Goal: Task Accomplishment & Management: Complete application form

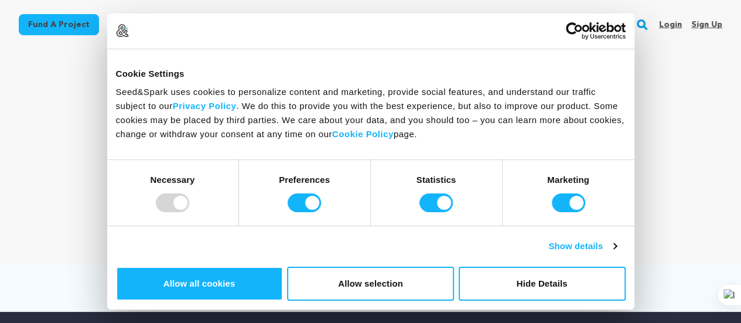
scroll to position [59, 0]
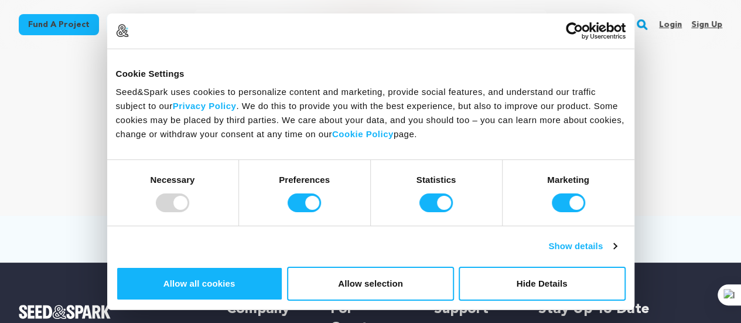
click at [423, 22] on img "Seed&Spark Homepage" at bounding box center [412, 25] width 92 height 14
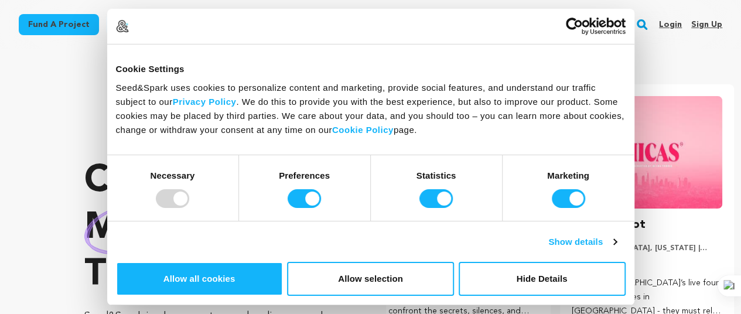
scroll to position [0, 193]
click at [612, 262] on button "Hide Details" at bounding box center [542, 279] width 167 height 34
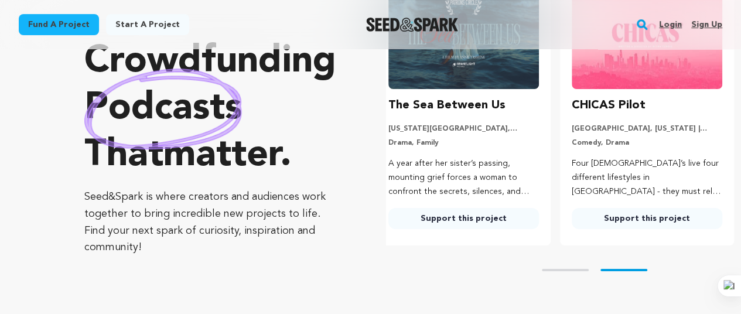
scroll to position [0, 0]
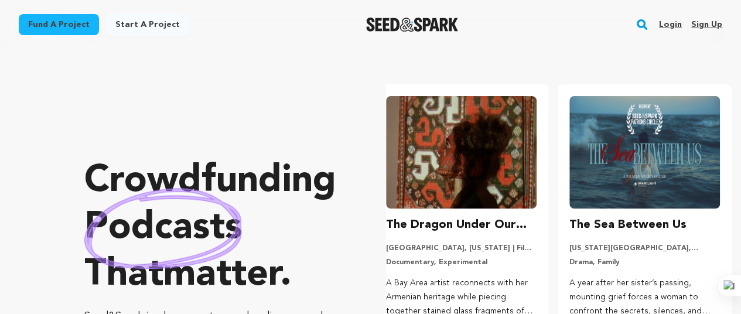
click at [708, 24] on link "Sign up" at bounding box center [706, 24] width 31 height 19
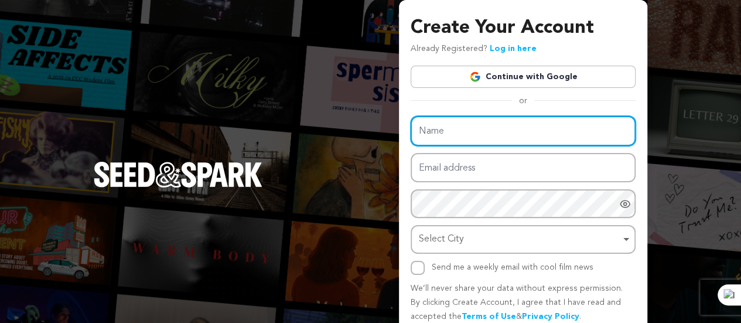
click at [462, 136] on input "Name" at bounding box center [523, 131] width 225 height 30
type input "sham"
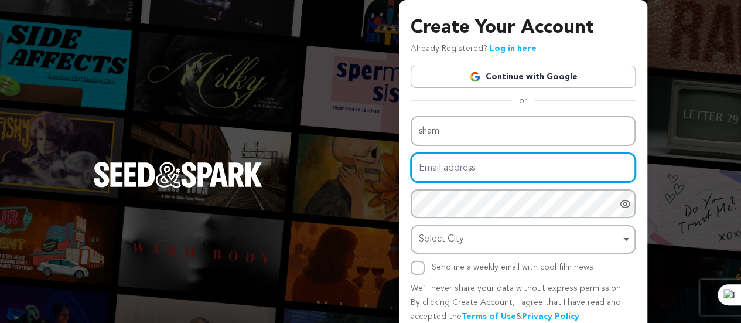
click at [449, 164] on input "Email address" at bounding box center [523, 168] width 225 height 30
type input "[EMAIL_ADDRESS][DOMAIN_NAME]"
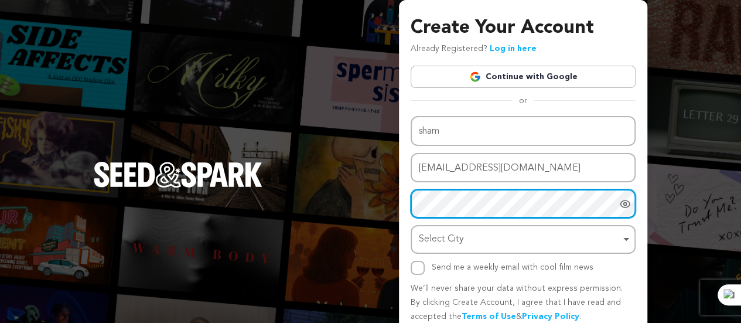
click at [448, 242] on div "Select City Remove item" at bounding box center [520, 239] width 202 height 17
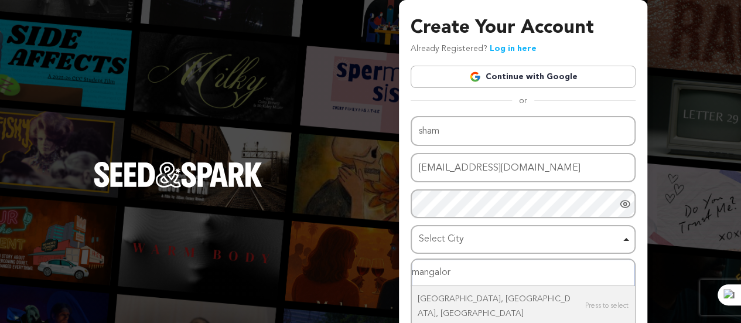
type input "mangalore"
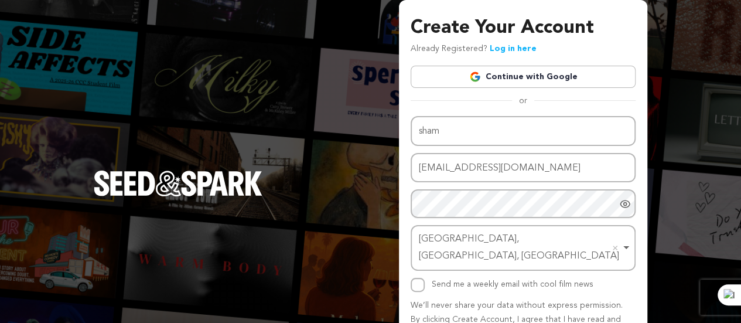
scroll to position [50, 0]
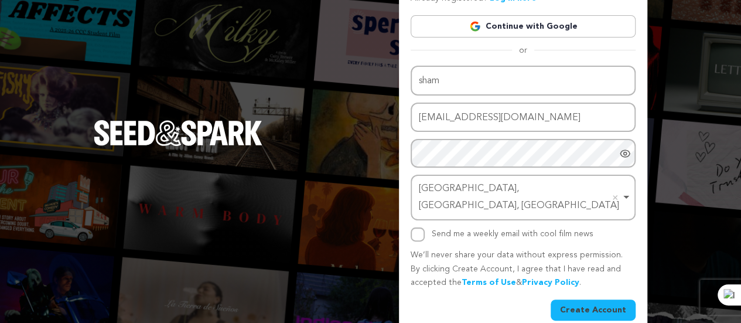
click at [582, 299] on button "Create Account" at bounding box center [593, 309] width 85 height 21
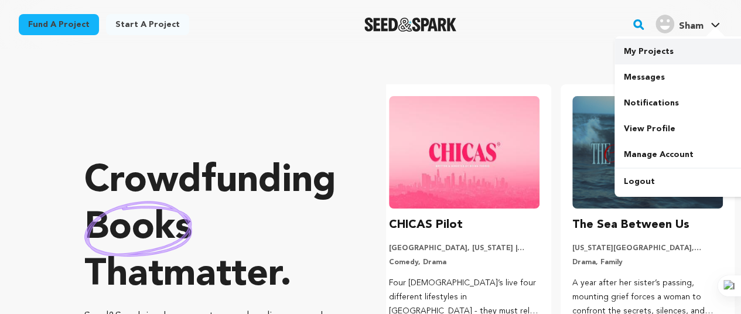
scroll to position [0, 193]
click at [663, 50] on link "My Projects" at bounding box center [679, 52] width 131 height 26
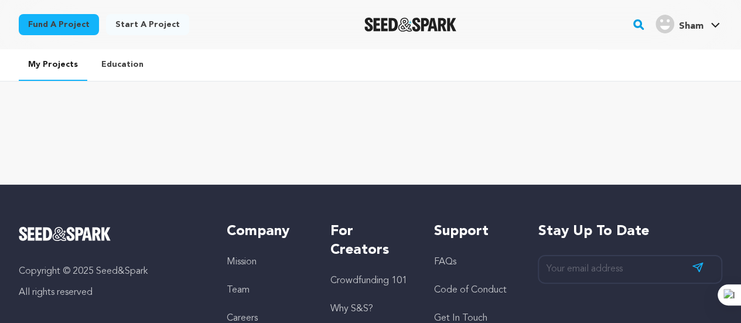
click at [122, 69] on link "Education" at bounding box center [122, 64] width 61 height 30
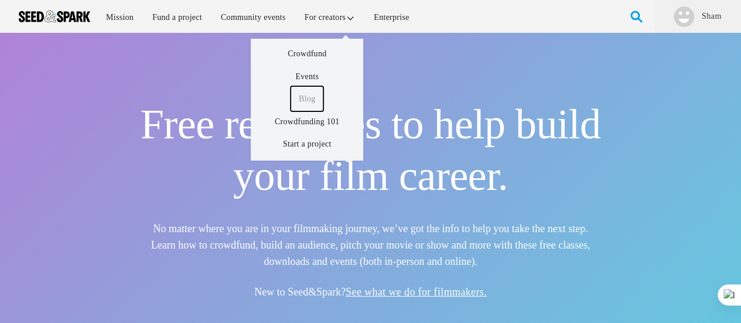
click at [313, 97] on link "Blog" at bounding box center [307, 98] width 33 height 25
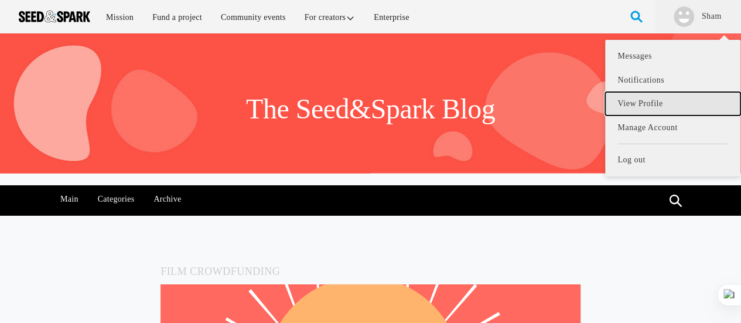
click at [668, 101] on link "View Profile" at bounding box center [672, 104] width 135 height 24
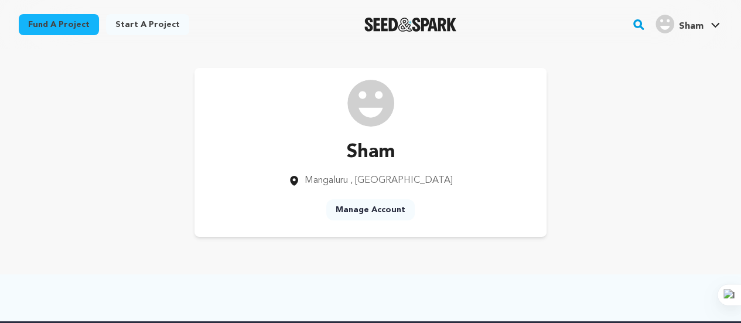
click at [148, 23] on link "Start a project" at bounding box center [147, 24] width 83 height 21
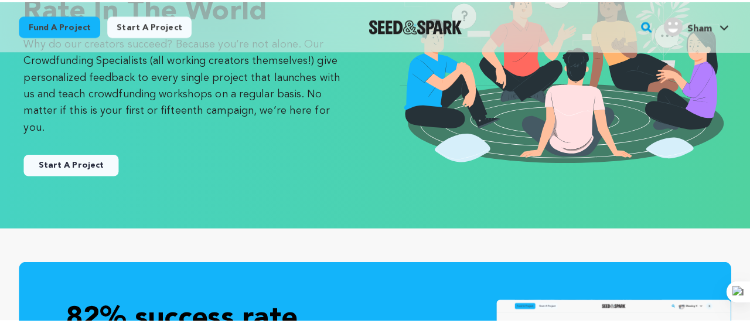
scroll to position [176, 0]
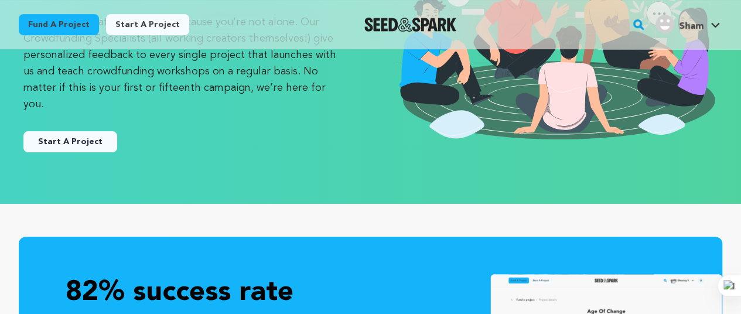
click at [83, 131] on button "Start A Project" at bounding box center [70, 141] width 94 height 21
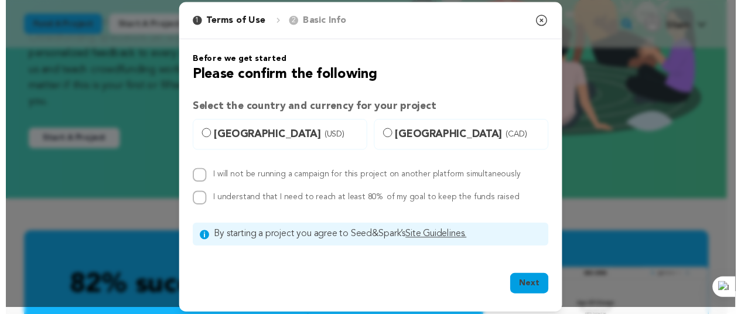
scroll to position [13, 0]
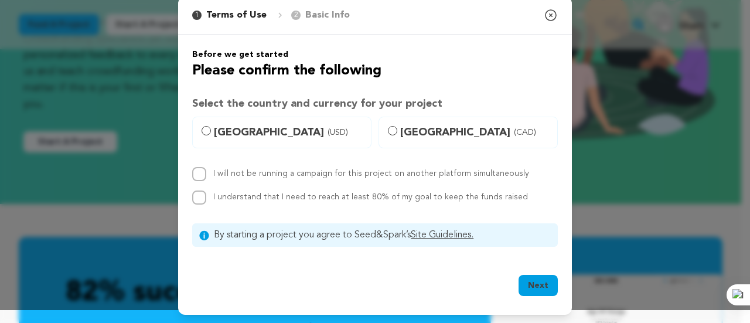
click at [549, 16] on icon "button" at bounding box center [551, 15] width 14 height 14
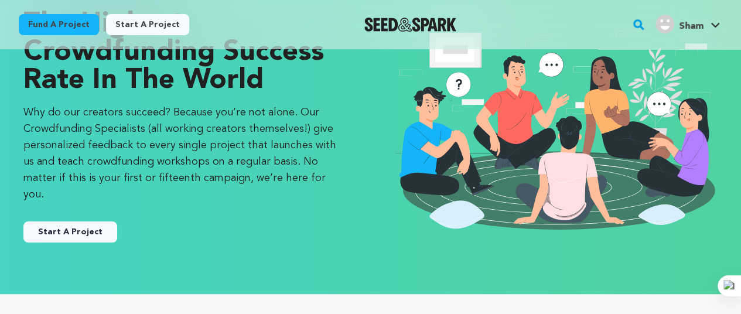
scroll to position [0, 0]
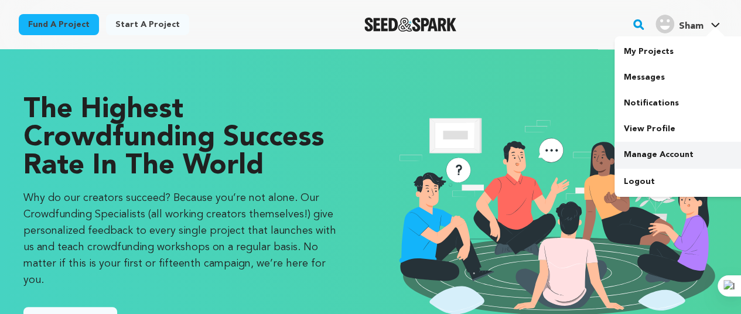
click at [648, 159] on link "Manage Account" at bounding box center [679, 155] width 131 height 26
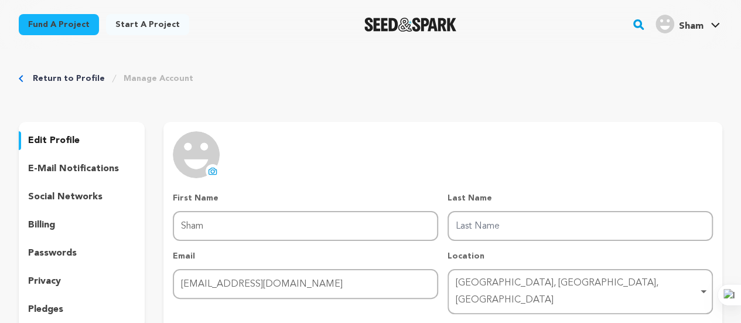
click at [122, 25] on link "Start a project" at bounding box center [147, 24] width 83 height 21
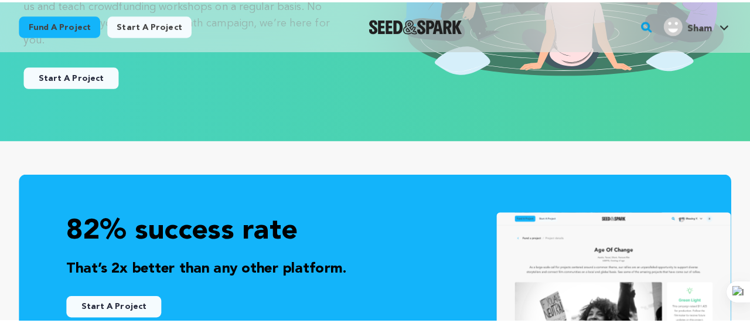
scroll to position [293, 0]
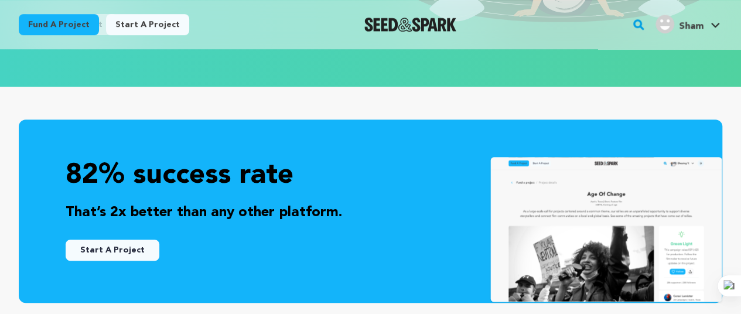
click at [90, 240] on button "Start A Project" at bounding box center [113, 250] width 94 height 21
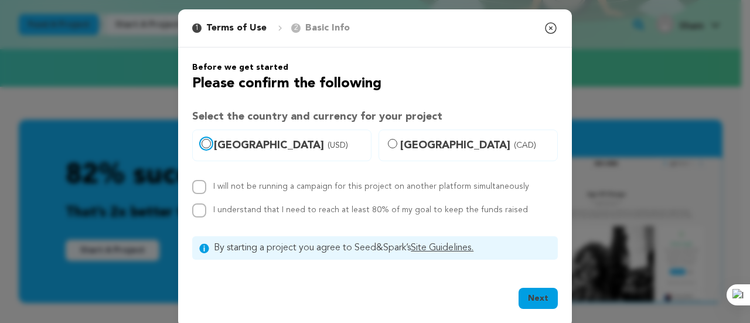
click at [203, 145] on input "[GEOGRAPHIC_DATA] (USD)" at bounding box center [206, 143] width 9 height 9
radio input "true"
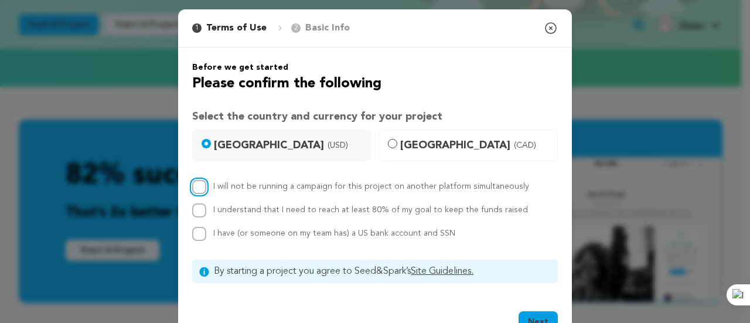
click at [197, 192] on input "I will not be running a campaign for this project on another platform simultane…" at bounding box center [199, 187] width 14 height 14
checkbox input "true"
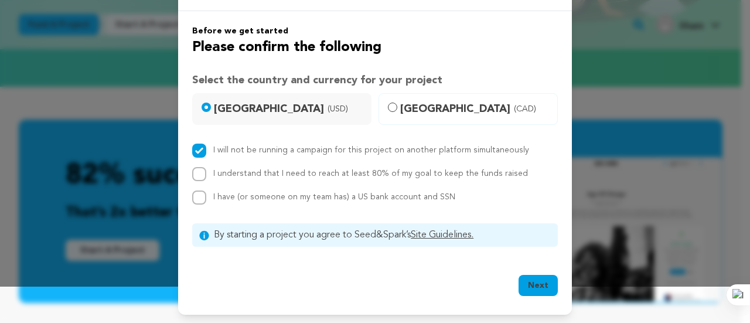
click at [531, 281] on button "Next" at bounding box center [537, 285] width 39 height 21
click at [195, 173] on input "I understand that I need to reach at least 80% of my goal to keep the funds rai…" at bounding box center [199, 174] width 14 height 14
checkbox input "true"
drag, startPoint x: 194, startPoint y: 194, endPoint x: 216, endPoint y: 206, distance: 24.4
click at [194, 196] on input "I have (or someone on my team has) a US bank account and SSN" at bounding box center [199, 197] width 14 height 14
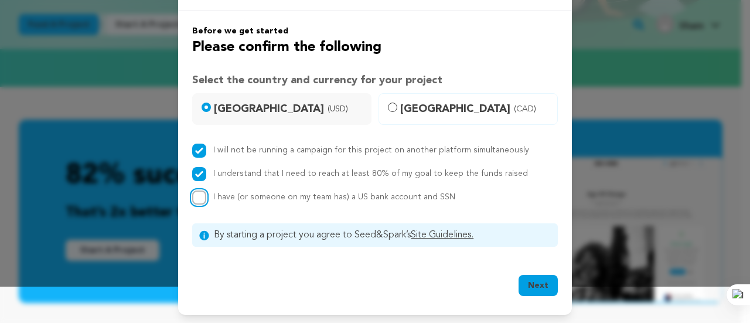
checkbox input "true"
click at [533, 278] on button "Next" at bounding box center [537, 285] width 39 height 21
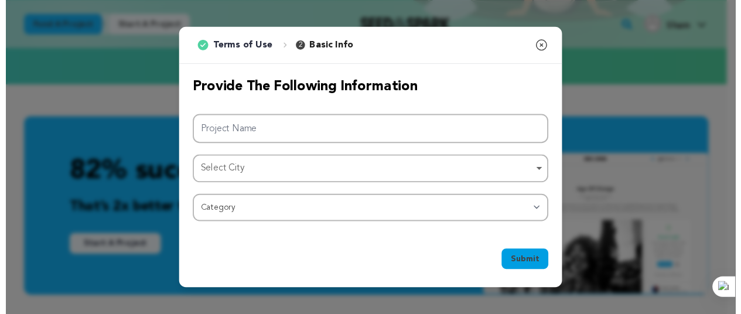
scroll to position [0, 0]
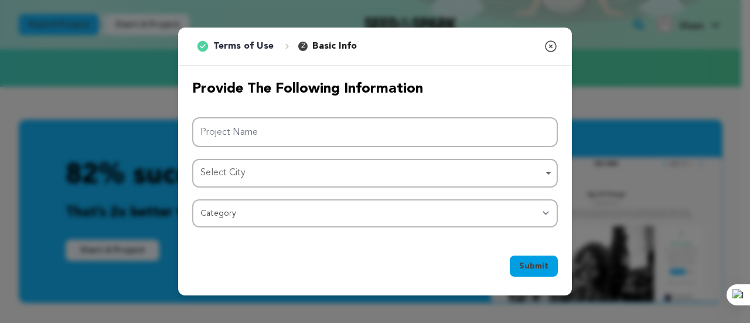
click at [551, 49] on icon "button" at bounding box center [551, 46] width 14 height 14
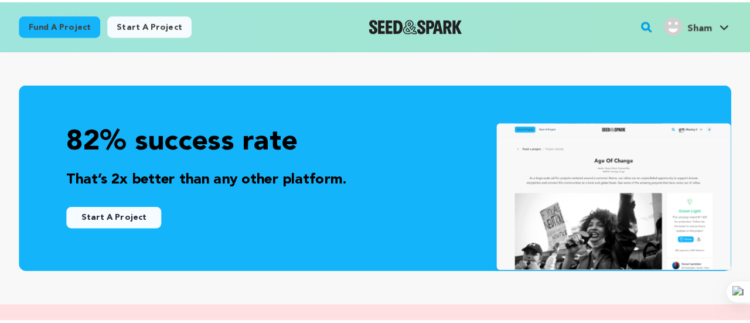
scroll to position [351, 0]
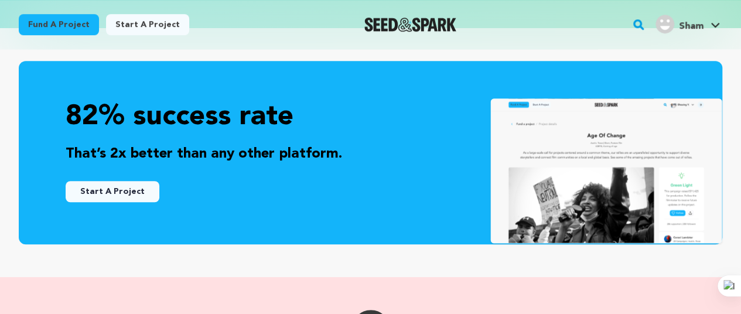
click at [122, 181] on button "Start A Project" at bounding box center [113, 191] width 94 height 21
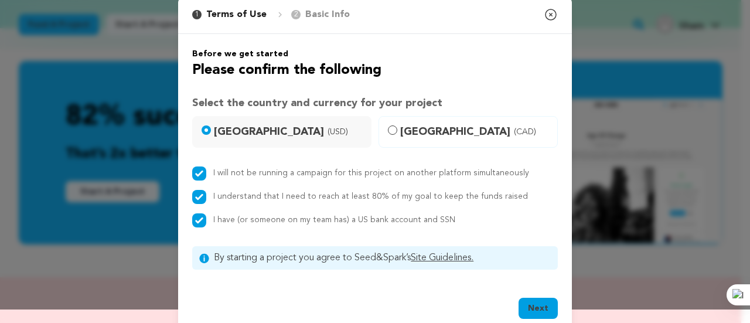
scroll to position [36, 0]
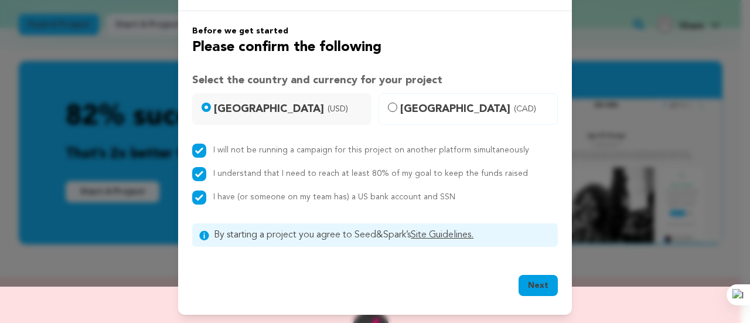
click at [537, 284] on button "Next" at bounding box center [537, 285] width 39 height 21
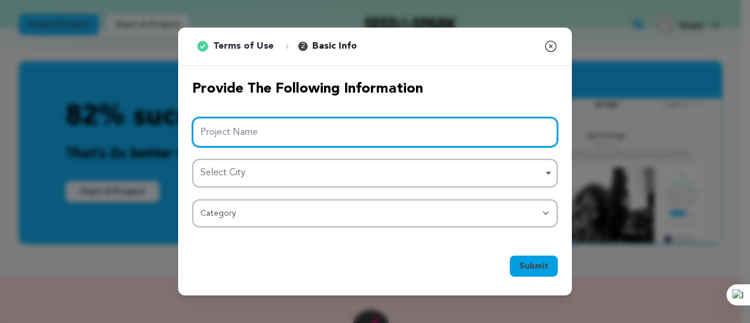
click at [254, 133] on input "Project Name" at bounding box center [375, 132] width 366 height 30
click at [253, 165] on div "Select City Remove item" at bounding box center [371, 173] width 342 height 17
type input "sham institute"
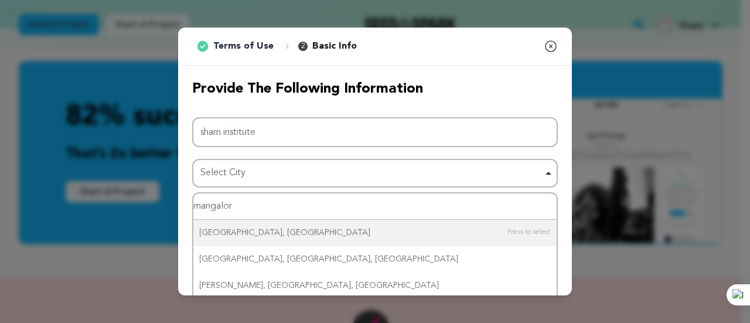
type input "mangalorw"
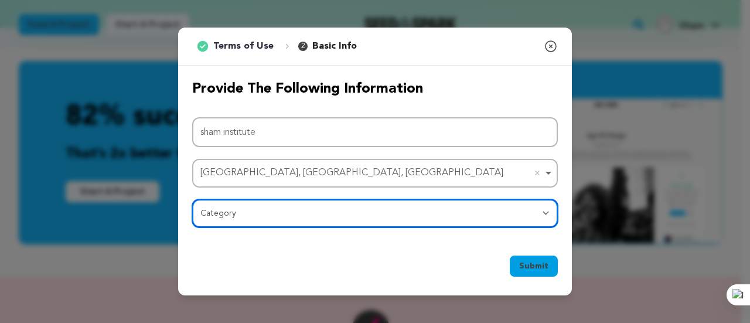
click at [259, 214] on select "Category Film Feature Film Short Series Film Festival Company Music Video VR Ex…" at bounding box center [375, 213] width 366 height 28
select select "10895"
click at [192, 199] on select "Category Film Feature Film Short Series Film Festival Company Music Video VR Ex…" at bounding box center [375, 213] width 366 height 28
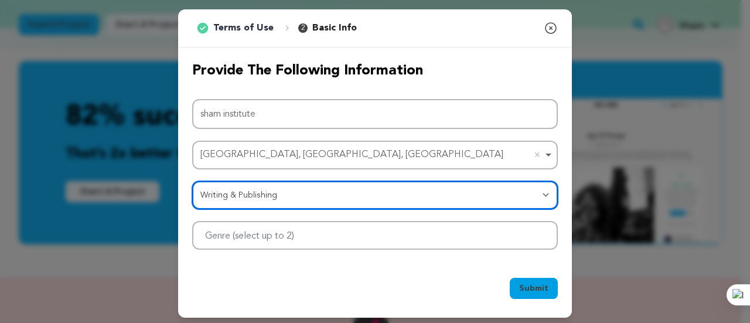
scroll to position [4, 0]
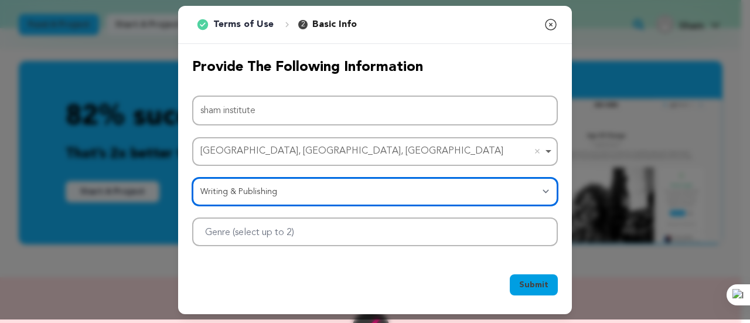
click at [367, 228] on div at bounding box center [375, 231] width 366 height 29
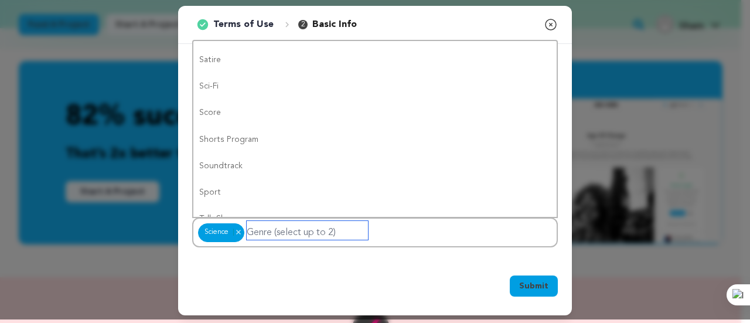
scroll to position [0, 0]
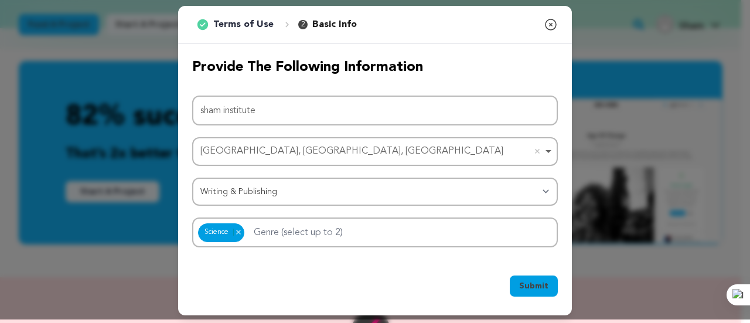
click at [523, 280] on span "Submit" at bounding box center [533, 286] width 29 height 12
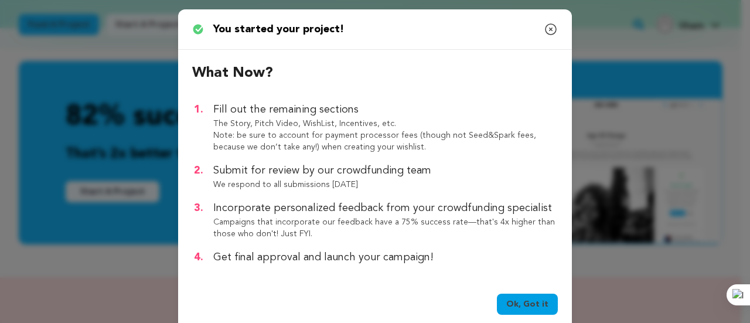
scroll to position [21, 0]
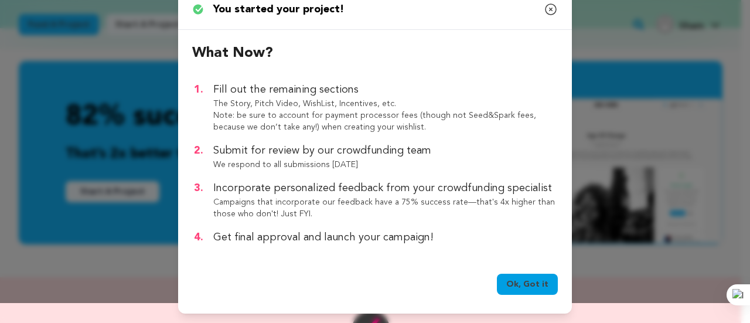
click at [522, 285] on link "Ok, Got it" at bounding box center [527, 284] width 61 height 21
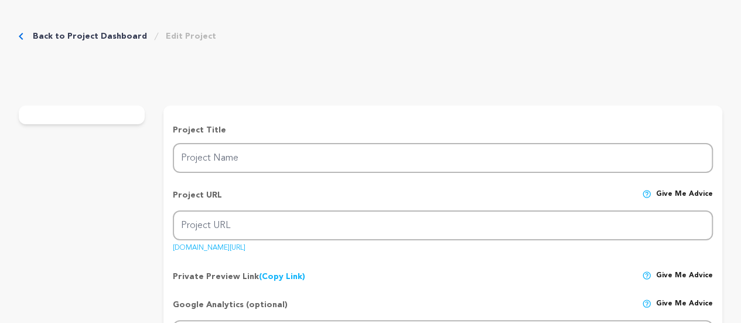
type input "sham institute"
type input "sham-institute"
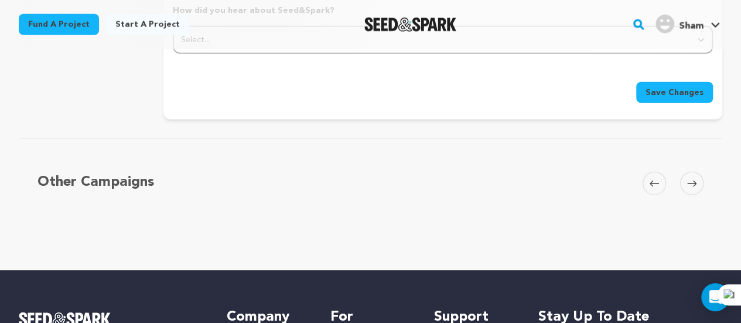
scroll to position [1406, 0]
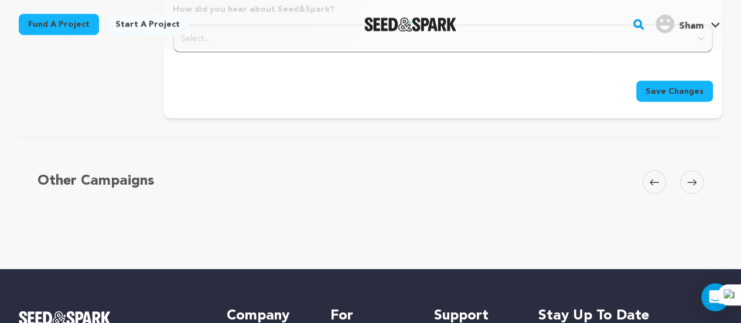
click at [674, 86] on span "Save Changes" at bounding box center [675, 92] width 58 height 12
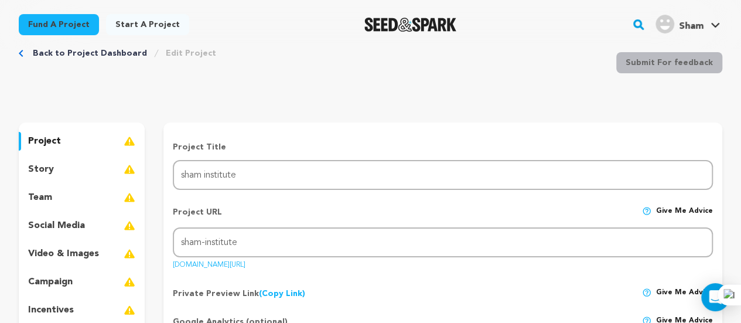
scroll to position [59, 0]
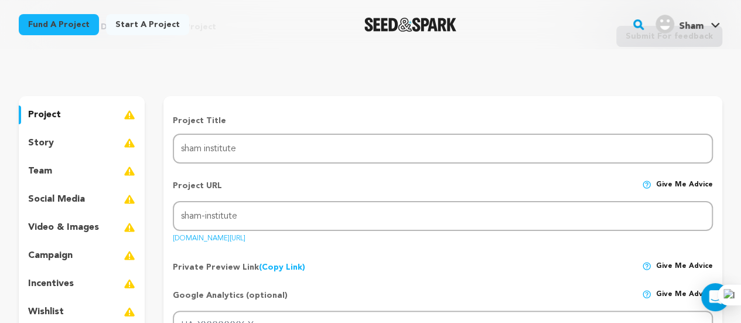
click at [73, 199] on p "social media" at bounding box center [56, 199] width 57 height 14
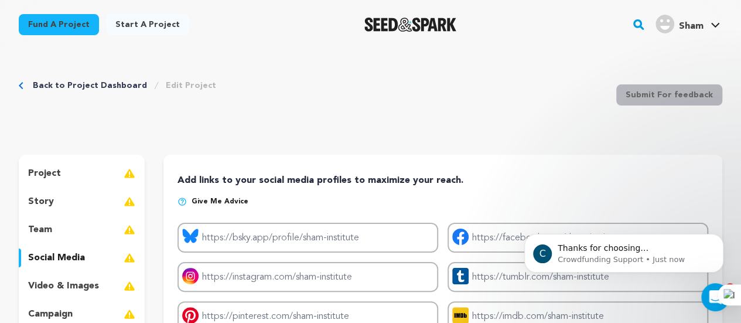
click at [59, 177] on p "project" at bounding box center [44, 173] width 33 height 14
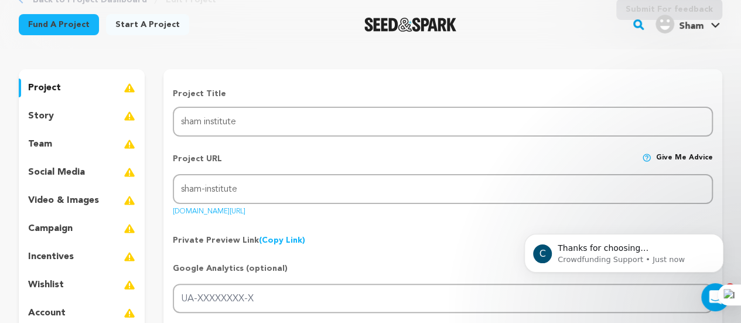
scroll to position [117, 0]
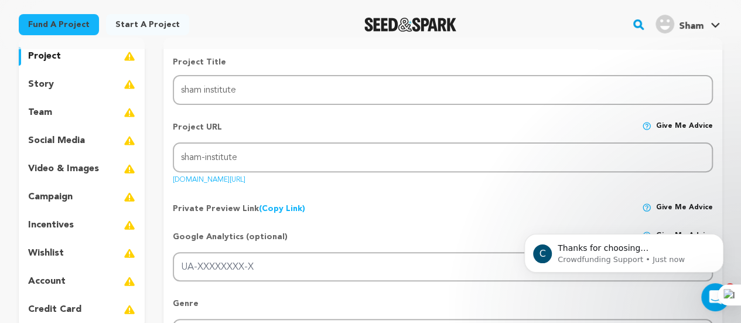
click at [42, 86] on p "story" at bounding box center [41, 84] width 26 height 14
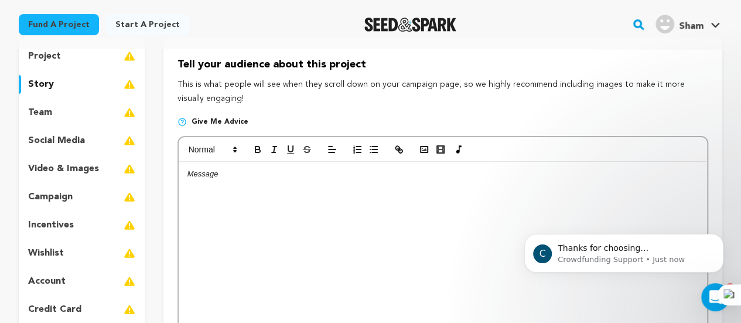
scroll to position [59, 0]
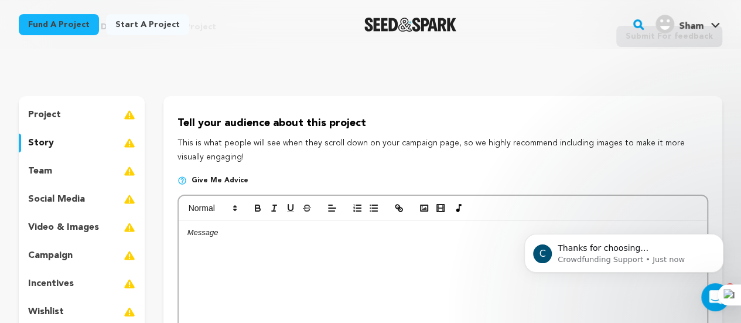
click at [46, 172] on p "team" at bounding box center [40, 171] width 24 height 14
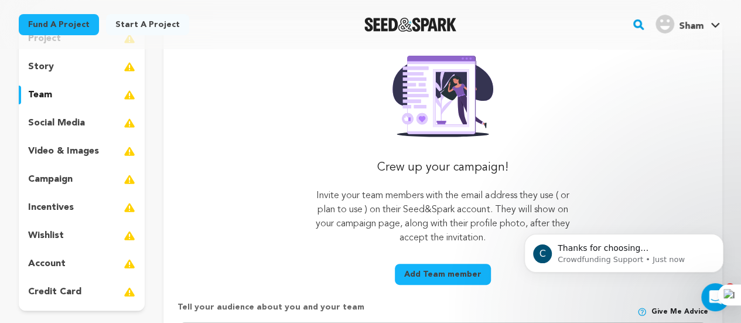
scroll to position [117, 0]
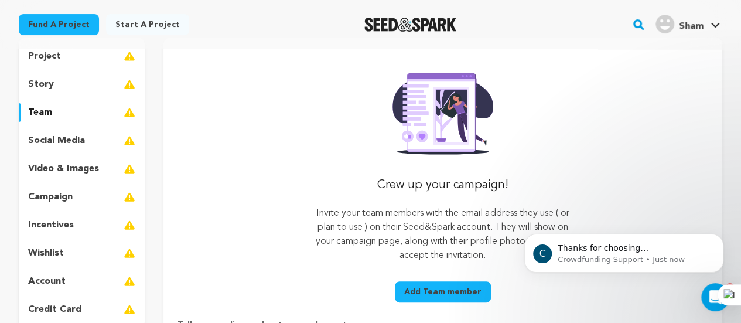
click at [56, 199] on p "campaign" at bounding box center [50, 197] width 45 height 14
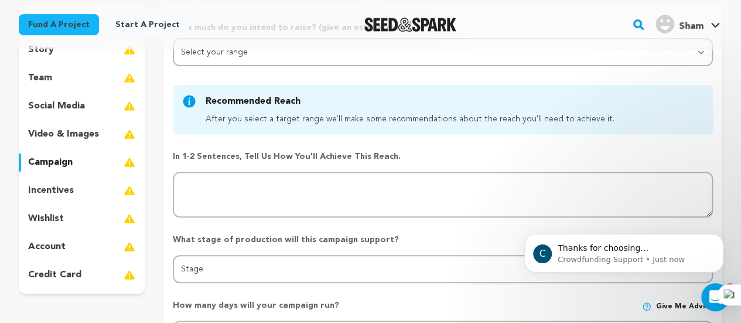
scroll to position [176, 0]
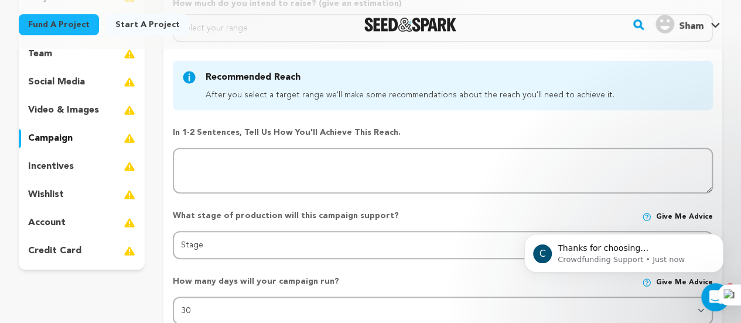
click at [53, 220] on p "account" at bounding box center [46, 223] width 37 height 14
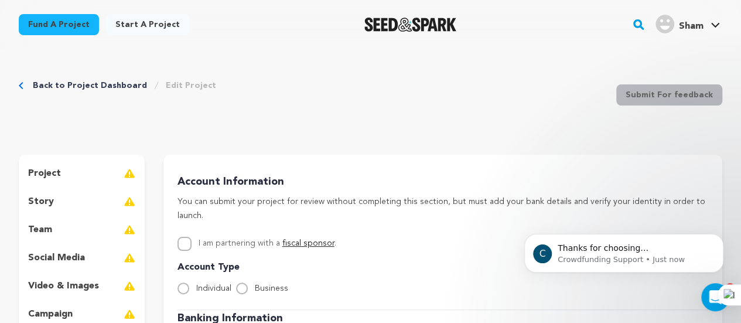
click at [21, 86] on icon "Breadcrumb" at bounding box center [21, 85] width 5 height 7
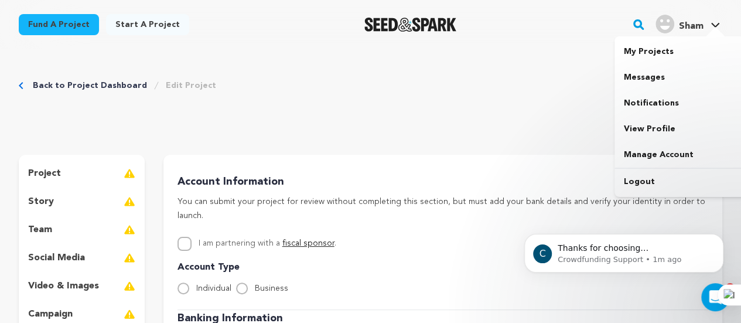
click at [672, 24] on img "Sham's Profile" at bounding box center [664, 24] width 19 height 19
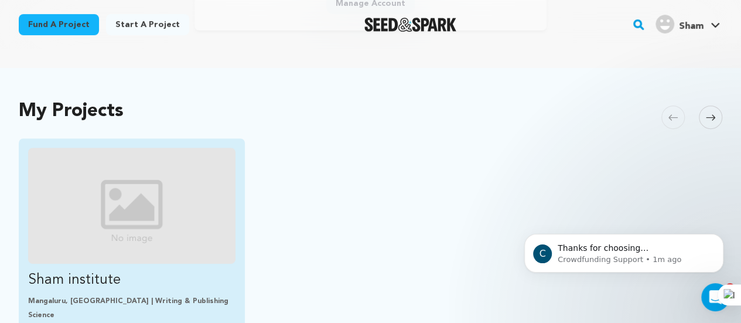
scroll to position [234, 0]
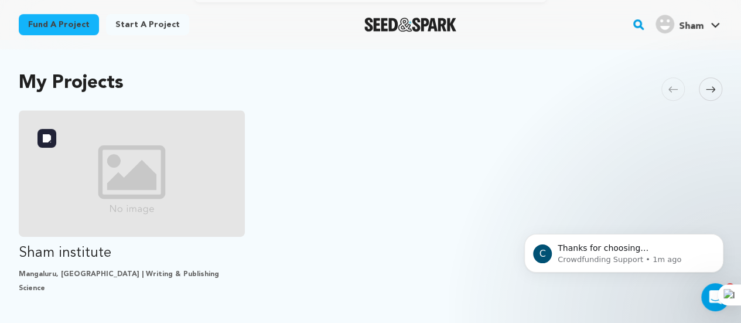
drag, startPoint x: 153, startPoint y: 163, endPoint x: 545, endPoint y: 159, distance: 391.3
click at [547, 158] on ul "Sham institute Mangaluru, [GEOGRAPHIC_DATA] | Writing & Publishing Science DRAF…" at bounding box center [371, 256] width 704 height 293
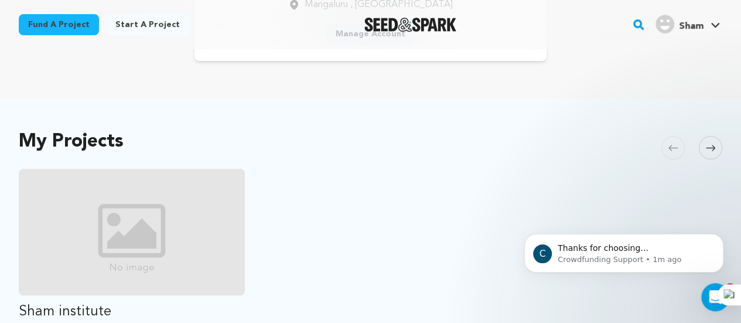
scroll to position [0, 0]
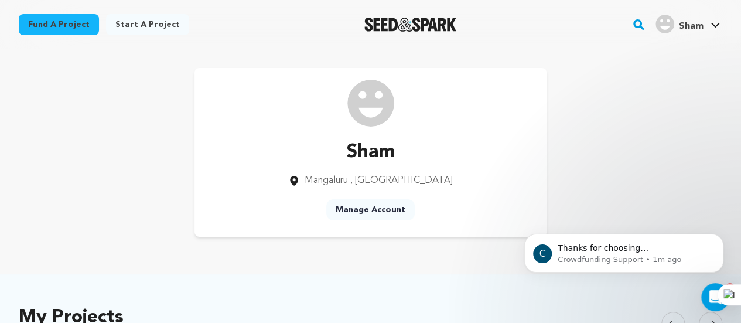
click at [374, 108] on img at bounding box center [370, 103] width 47 height 47
click at [378, 208] on link "Manage Account" at bounding box center [370, 209] width 88 height 21
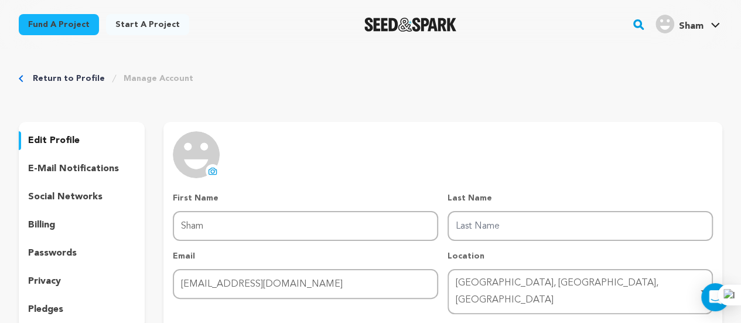
click at [214, 173] on icon at bounding box center [212, 170] width 9 height 9
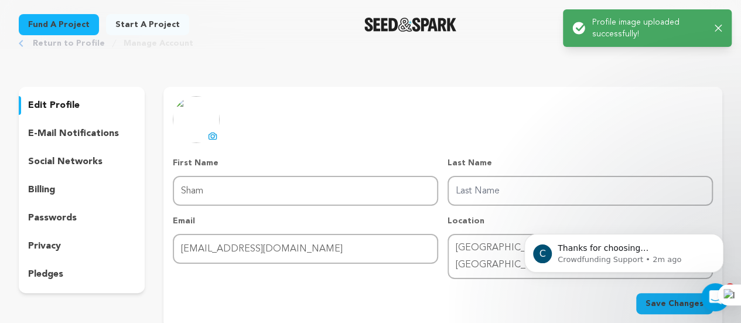
scroll to position [59, 0]
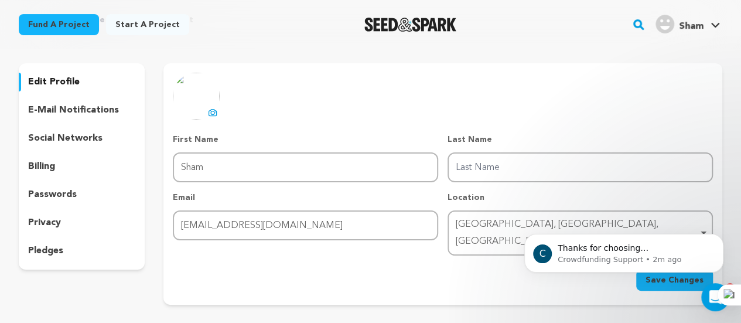
click at [190, 97] on img at bounding box center [196, 96] width 47 height 47
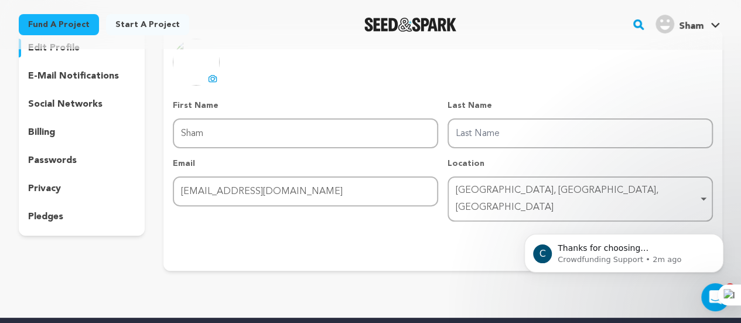
scroll to position [117, 0]
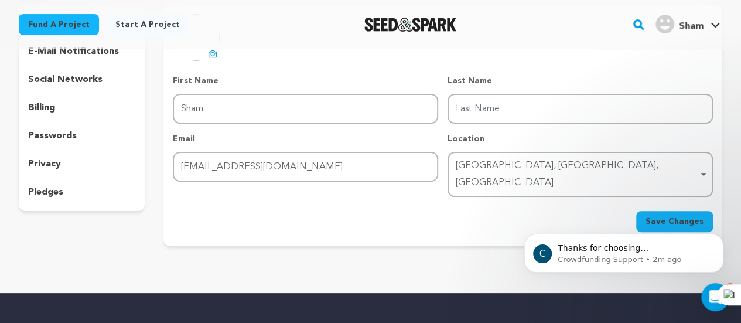
click at [664, 208] on div "C Thanks for choosing Seed&amp;Spark for your project! If you have any question…" at bounding box center [624, 199] width 216 height 146
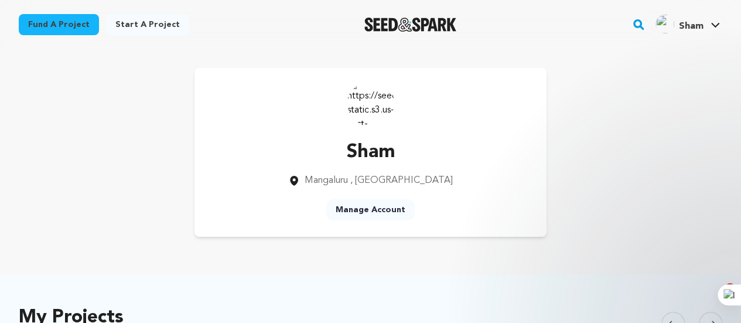
click at [367, 105] on img at bounding box center [370, 103] width 47 height 47
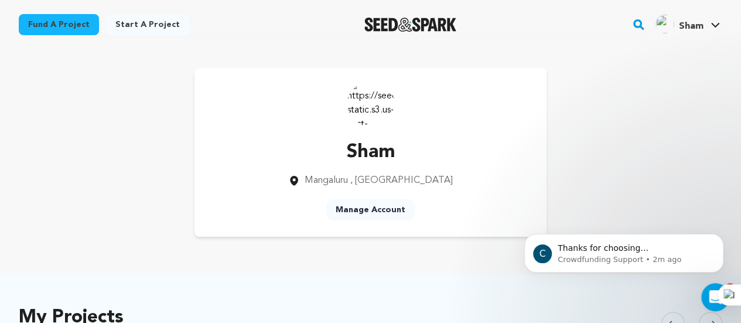
click at [364, 209] on link "Manage Account" at bounding box center [370, 209] width 88 height 21
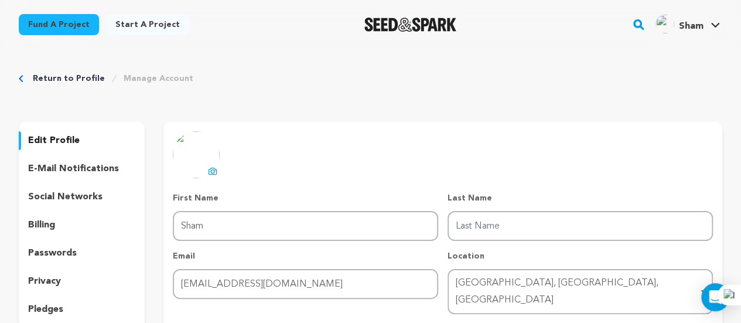
click at [211, 171] on icon at bounding box center [212, 170] width 9 height 9
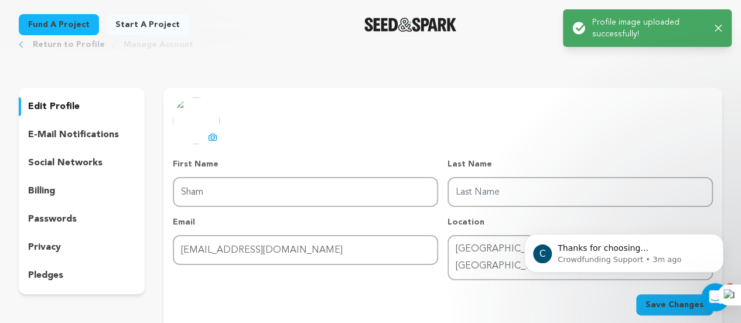
scroll to position [59, 0]
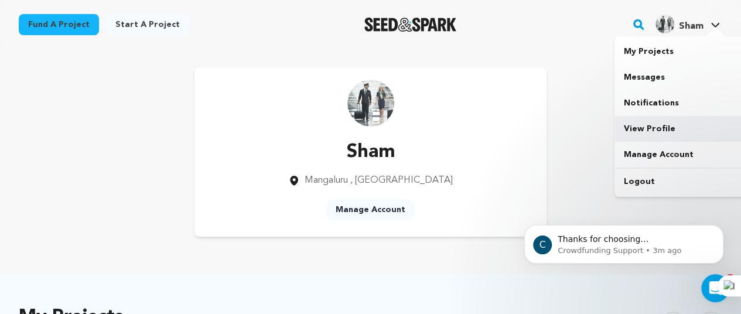
click at [650, 123] on link "View Profile" at bounding box center [679, 129] width 131 height 26
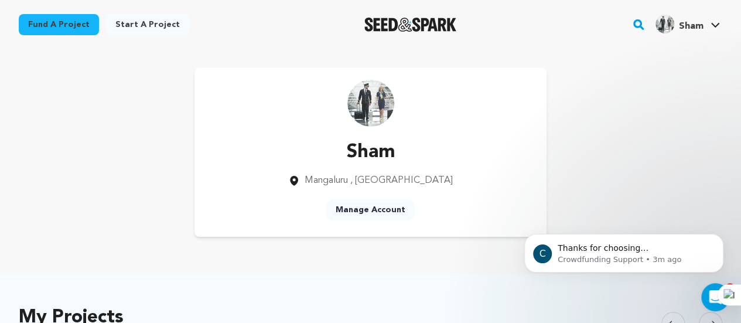
click at [378, 211] on link "Manage Account" at bounding box center [370, 209] width 88 height 21
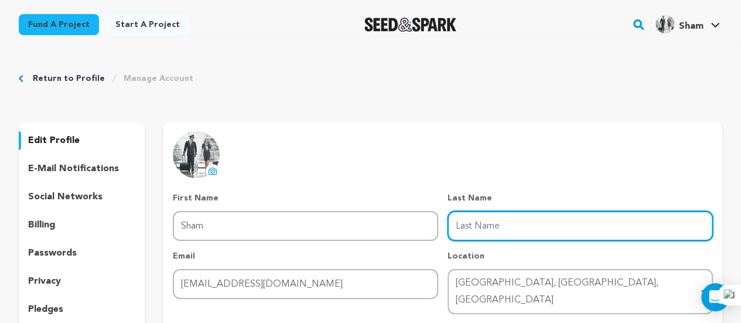
click at [472, 228] on input "Last Name" at bounding box center [580, 226] width 265 height 30
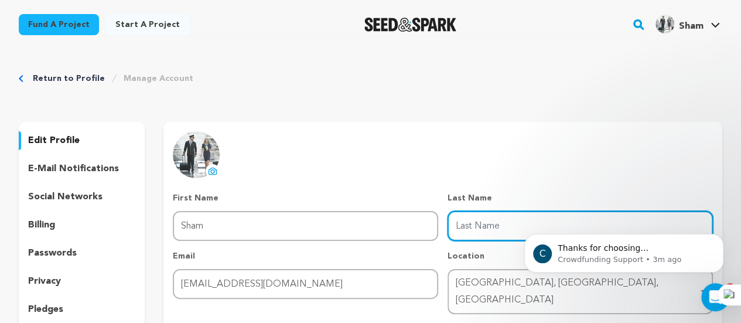
type input "Institute"
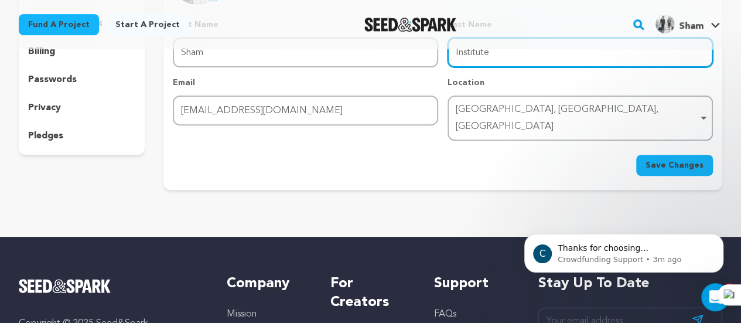
scroll to position [176, 0]
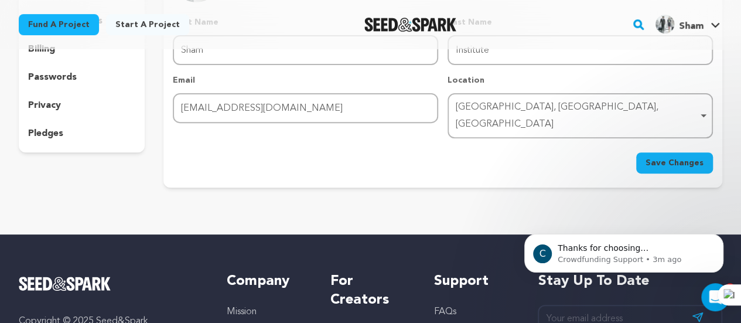
click at [661, 157] on span "Save Changes" at bounding box center [675, 163] width 58 height 12
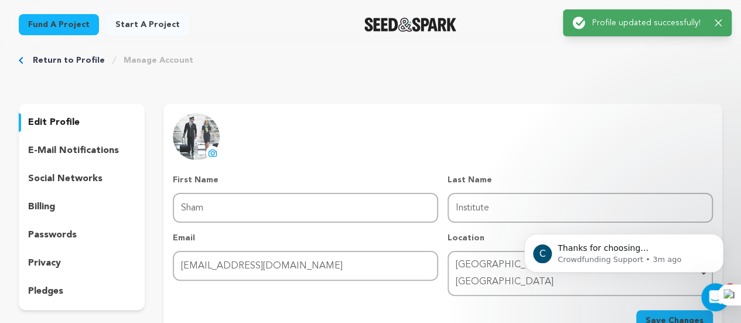
scroll to position [0, 0]
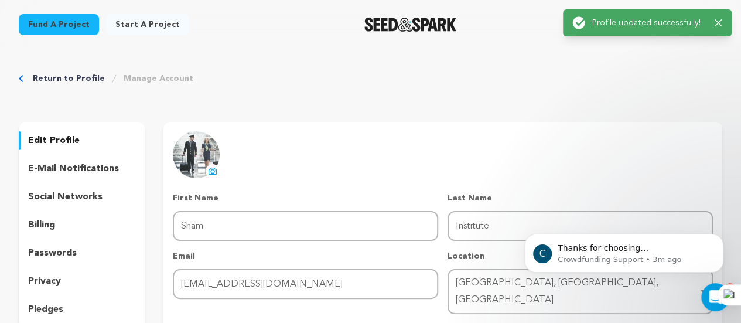
click at [717, 22] on icon "button" at bounding box center [718, 22] width 7 height 7
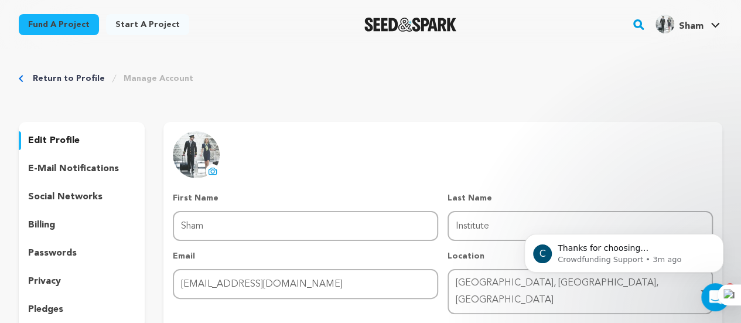
click at [716, 22] on link "Sham Sham" at bounding box center [687, 22] width 69 height 21
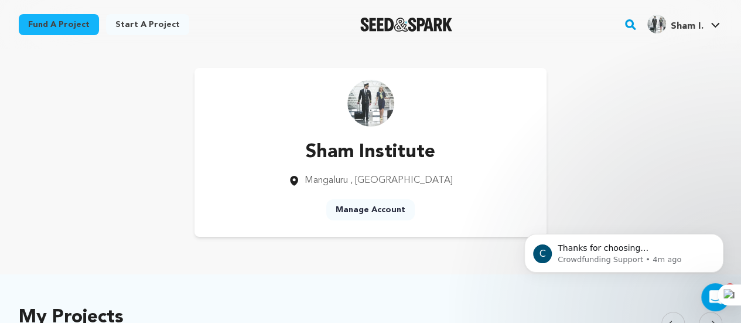
click at [62, 23] on link "Fund a project" at bounding box center [59, 24] width 80 height 21
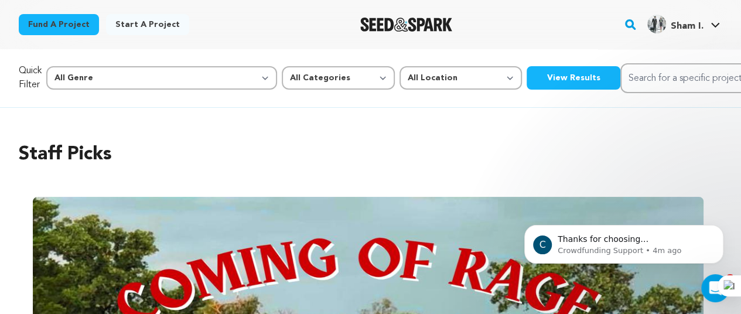
click at [667, 22] on div "Sham I." at bounding box center [675, 24] width 56 height 19
